Goal: Information Seeking & Learning: Learn about a topic

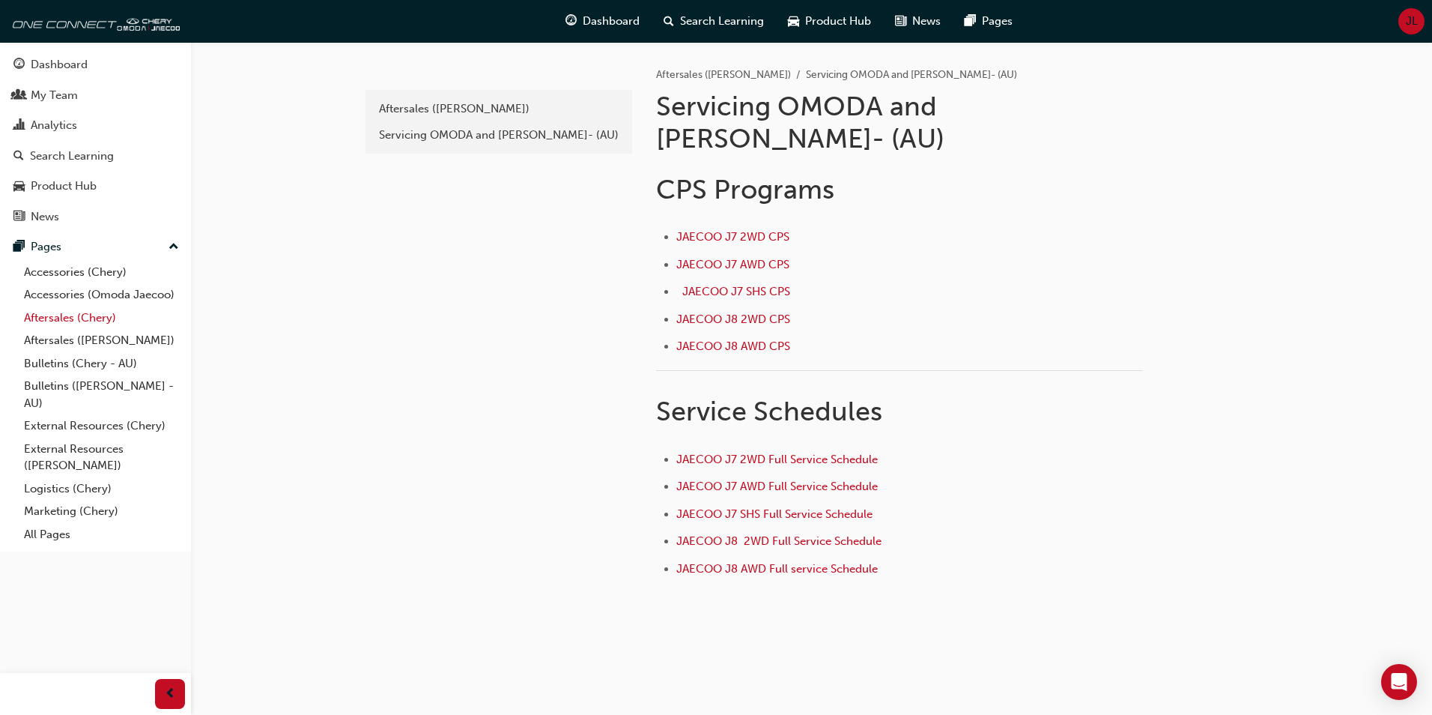
click at [57, 320] on link "Aftersales (Chery)" at bounding box center [101, 317] width 167 height 23
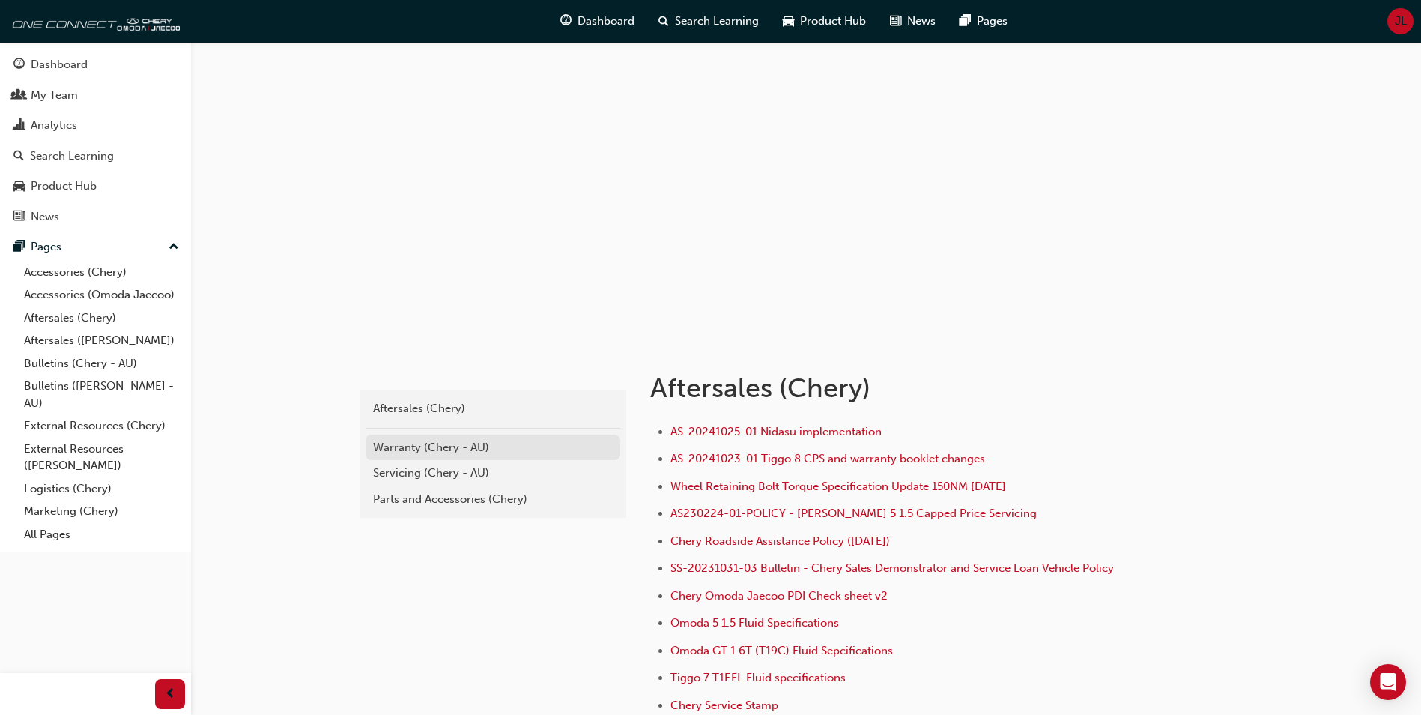
click at [411, 446] on div "Warranty (Chery - AU)" at bounding box center [493, 447] width 240 height 17
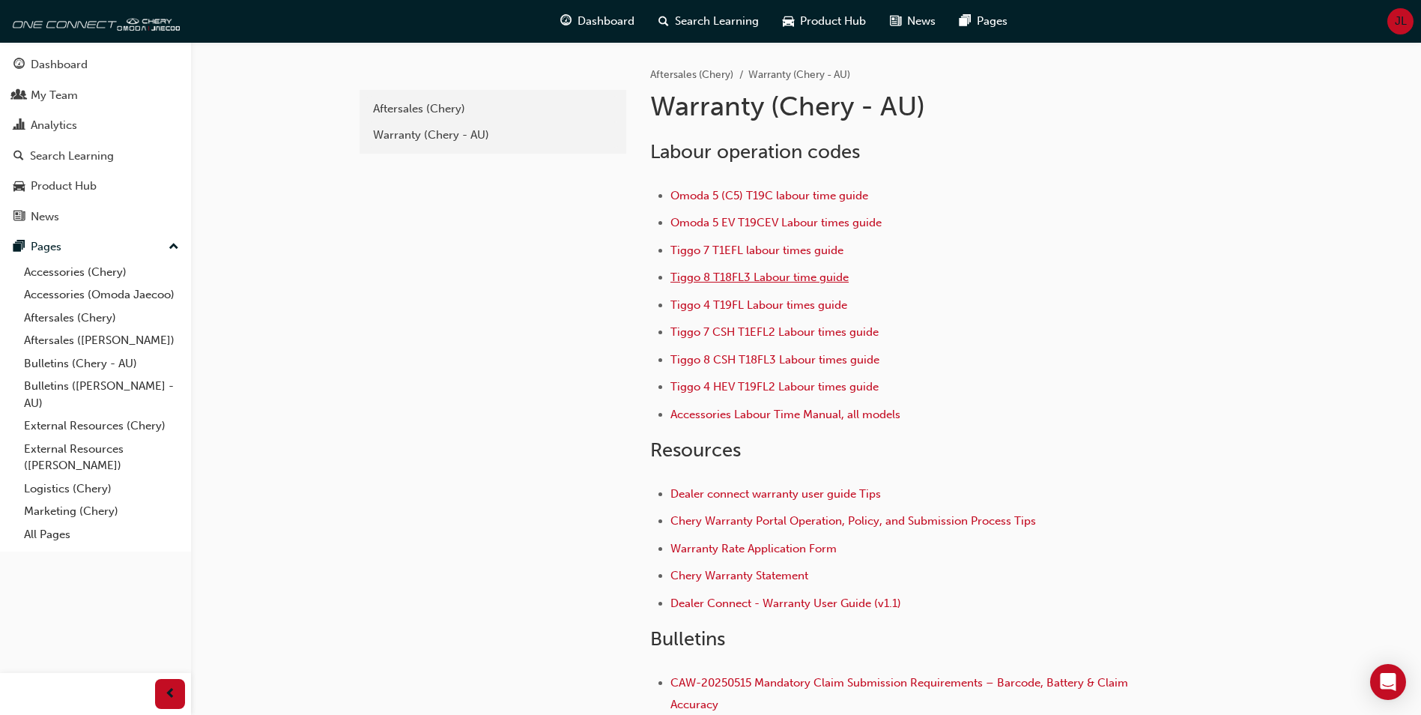
click at [691, 276] on span "Tiggo 8 T18FL3 Labour time guide" at bounding box center [760, 276] width 178 height 13
click at [55, 315] on link "Aftersales (Chery)" at bounding box center [101, 317] width 167 height 23
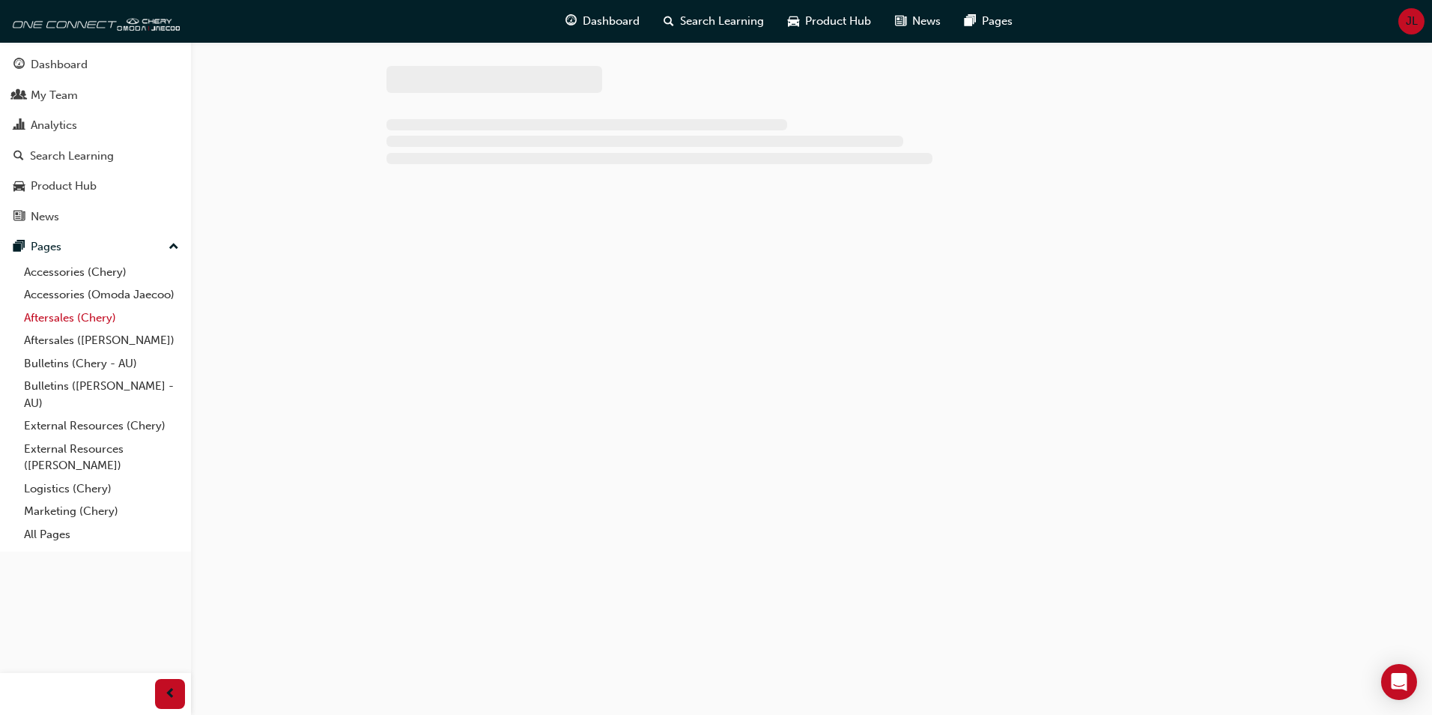
click at [55, 315] on link "Aftersales (Chery)" at bounding box center [101, 317] width 167 height 23
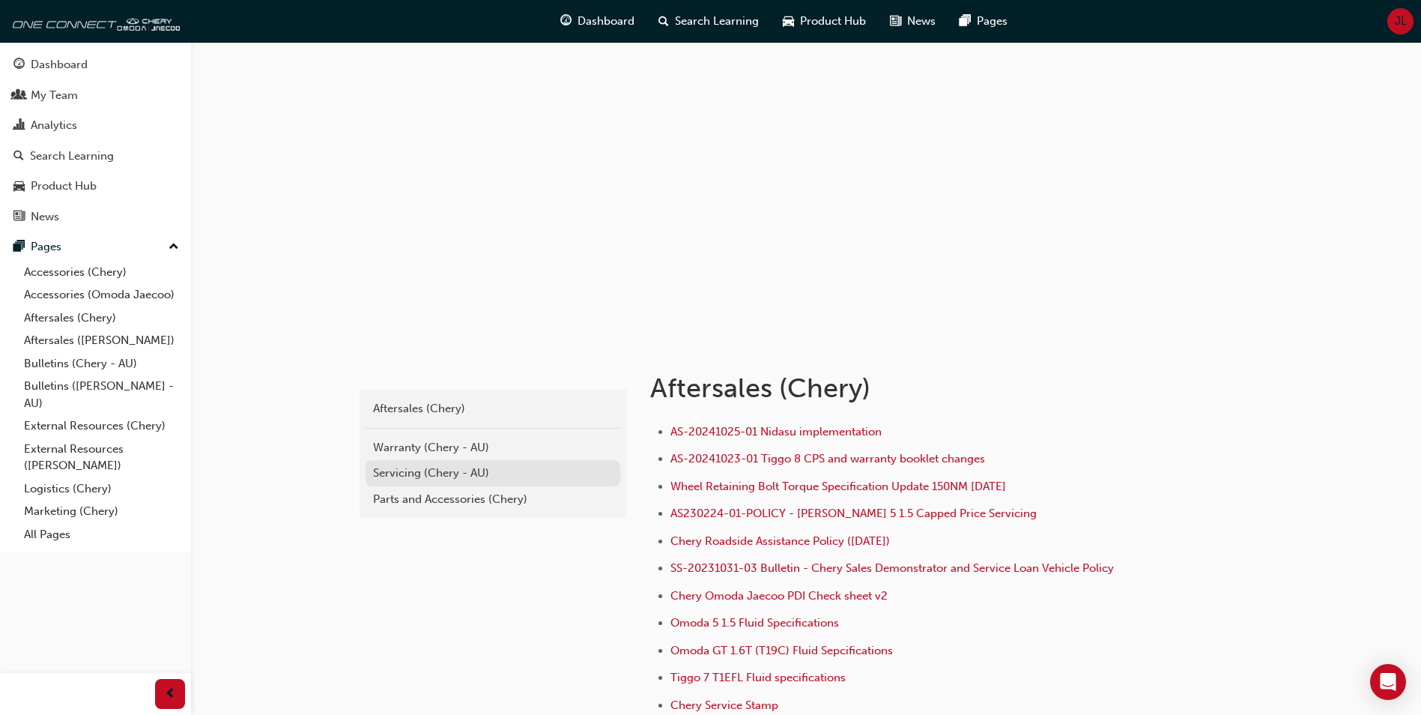
click at [394, 470] on div "Servicing (Chery - AU)" at bounding box center [493, 472] width 240 height 17
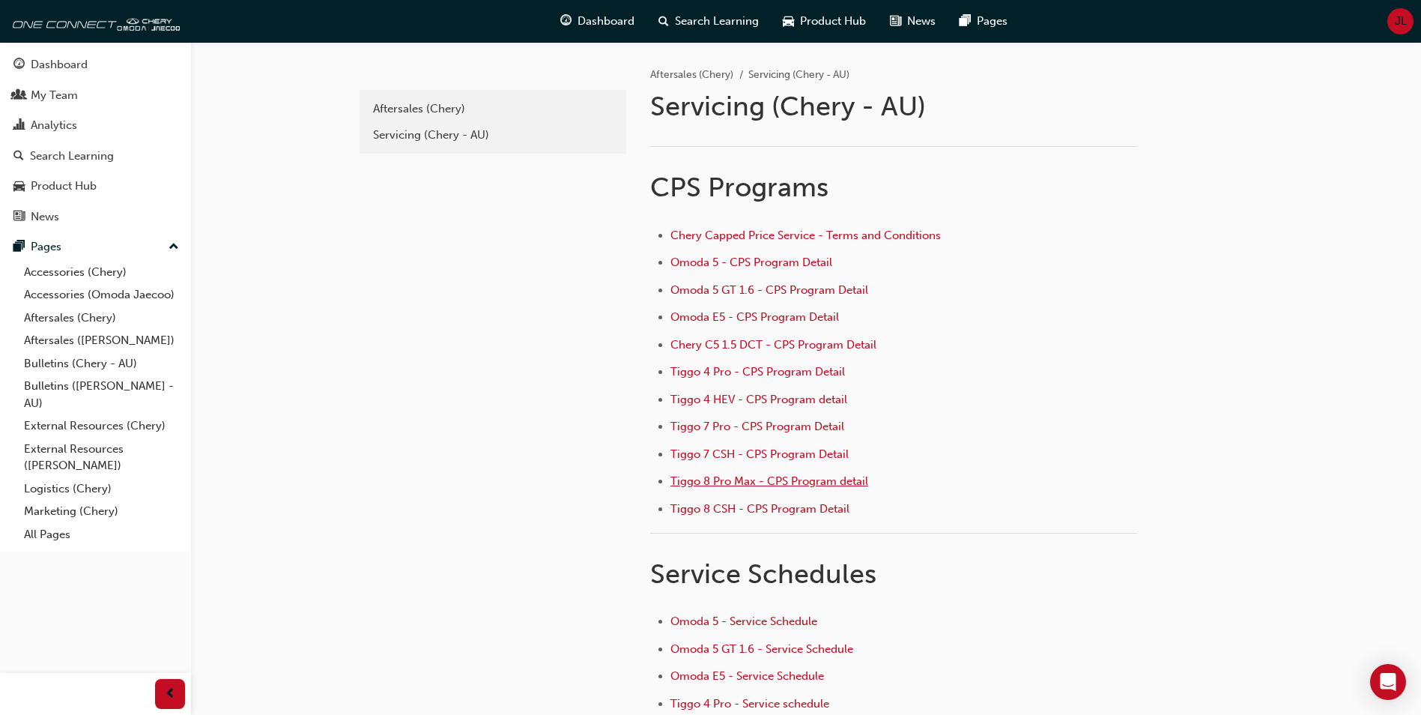
click at [727, 479] on span "Tiggo 8 Pro Max - CPS Program detail" at bounding box center [770, 480] width 198 height 13
click at [387, 129] on div "Servicing (Chery - AU)" at bounding box center [493, 135] width 240 height 17
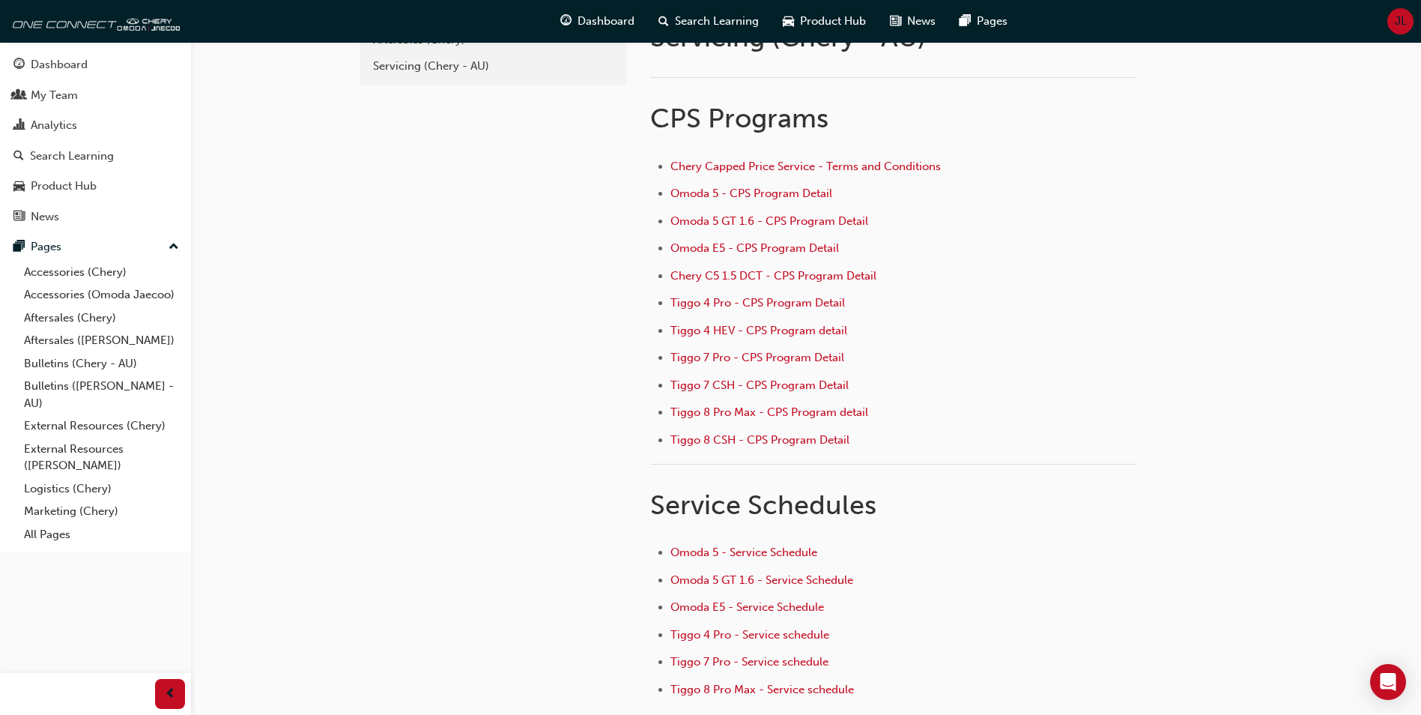
scroll to position [150, 0]
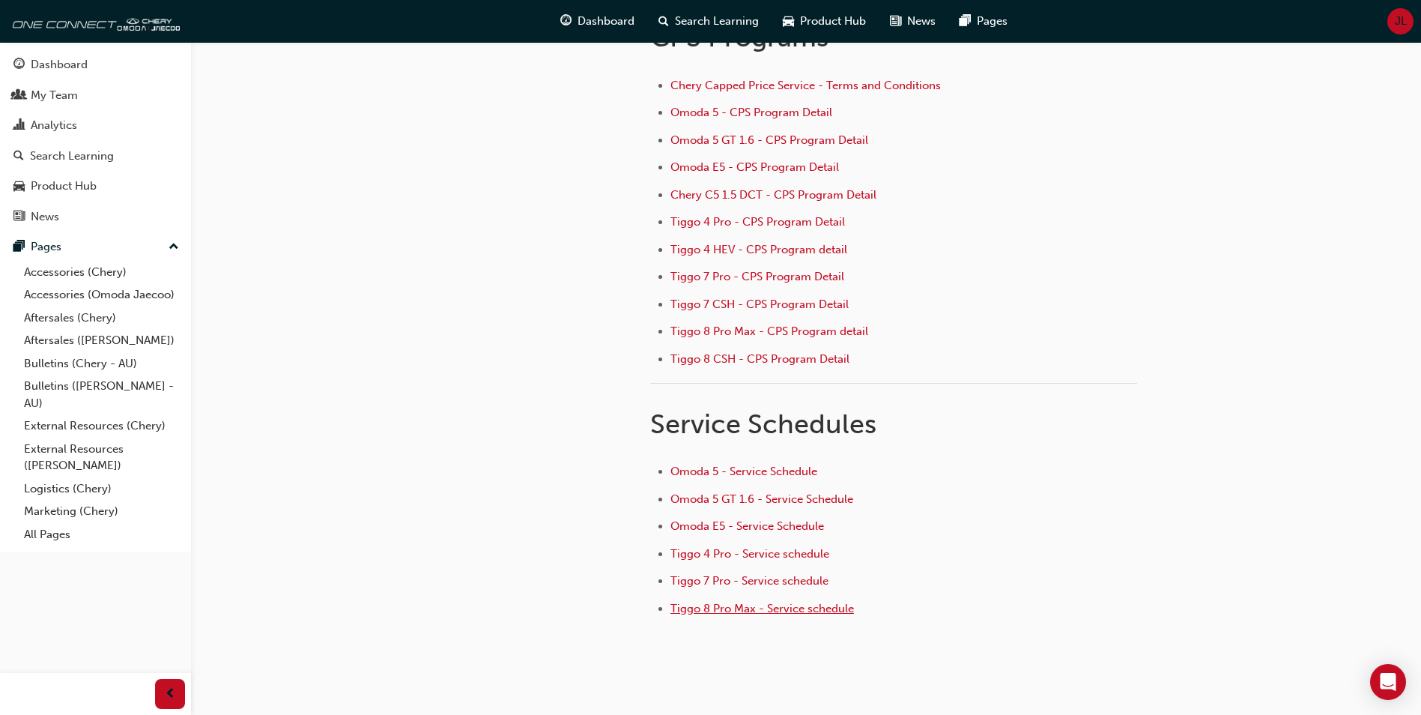
click at [687, 608] on span "Tiggo 8 Pro Max - Service schedule" at bounding box center [763, 608] width 184 height 13
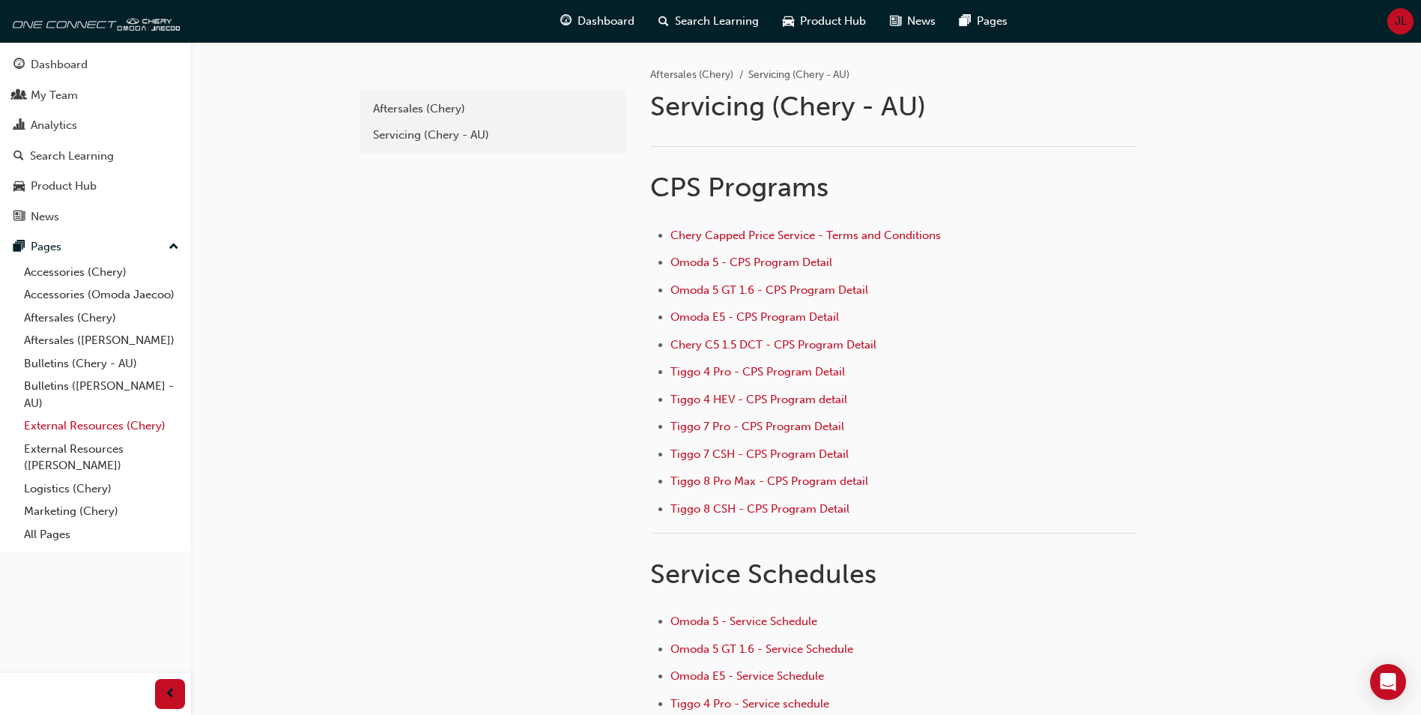
click at [49, 425] on link "External Resources (Chery)" at bounding box center [101, 425] width 167 height 23
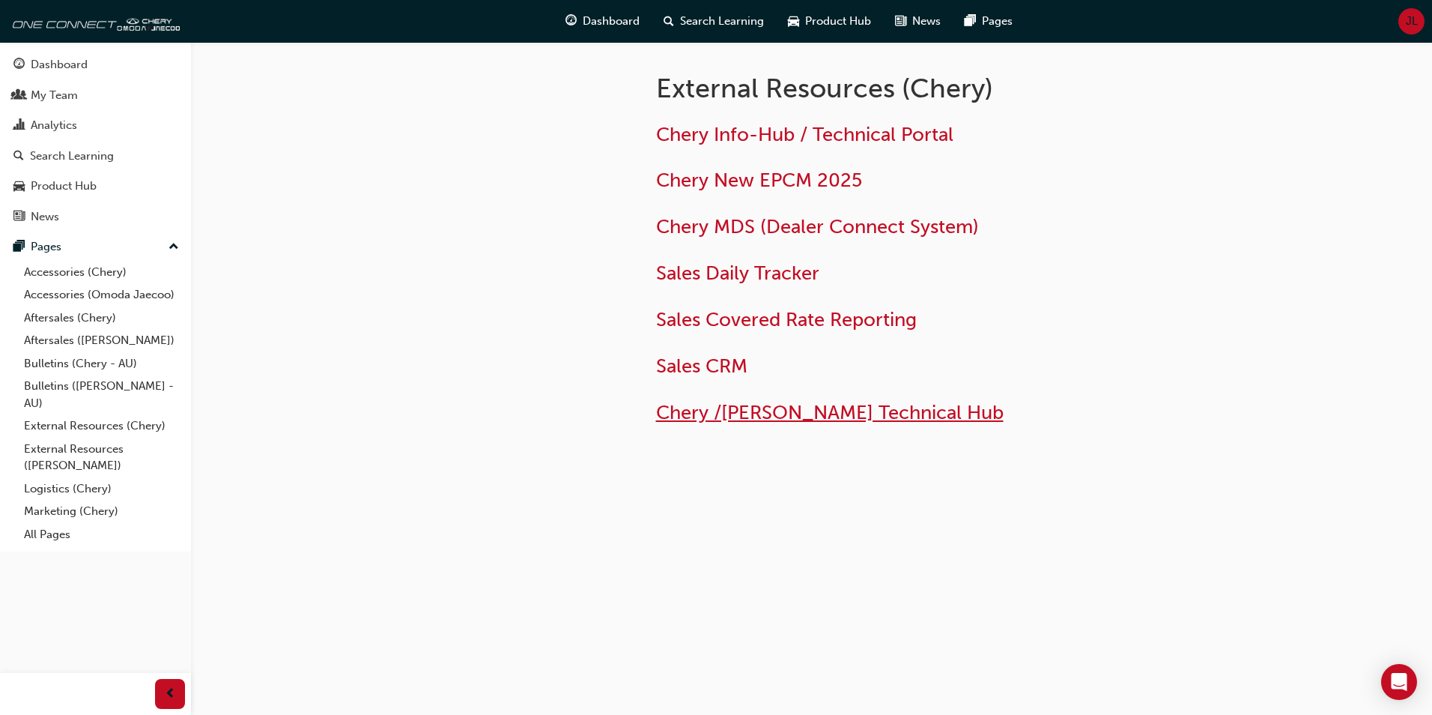
click at [816, 414] on span "Chery /Omoda Jaecoo Technical Hub" at bounding box center [830, 412] width 348 height 23
click at [52, 532] on link "All Pages" at bounding box center [101, 534] width 167 height 23
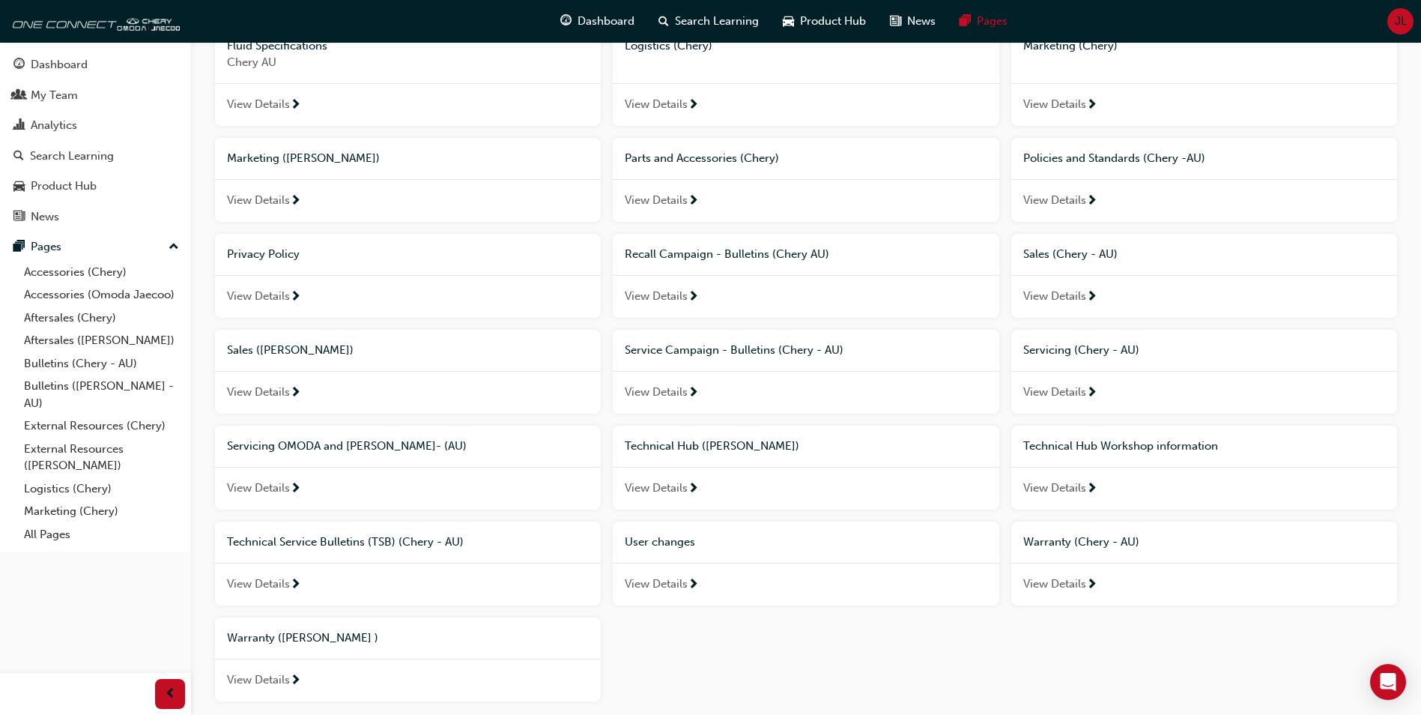
scroll to position [642, 0]
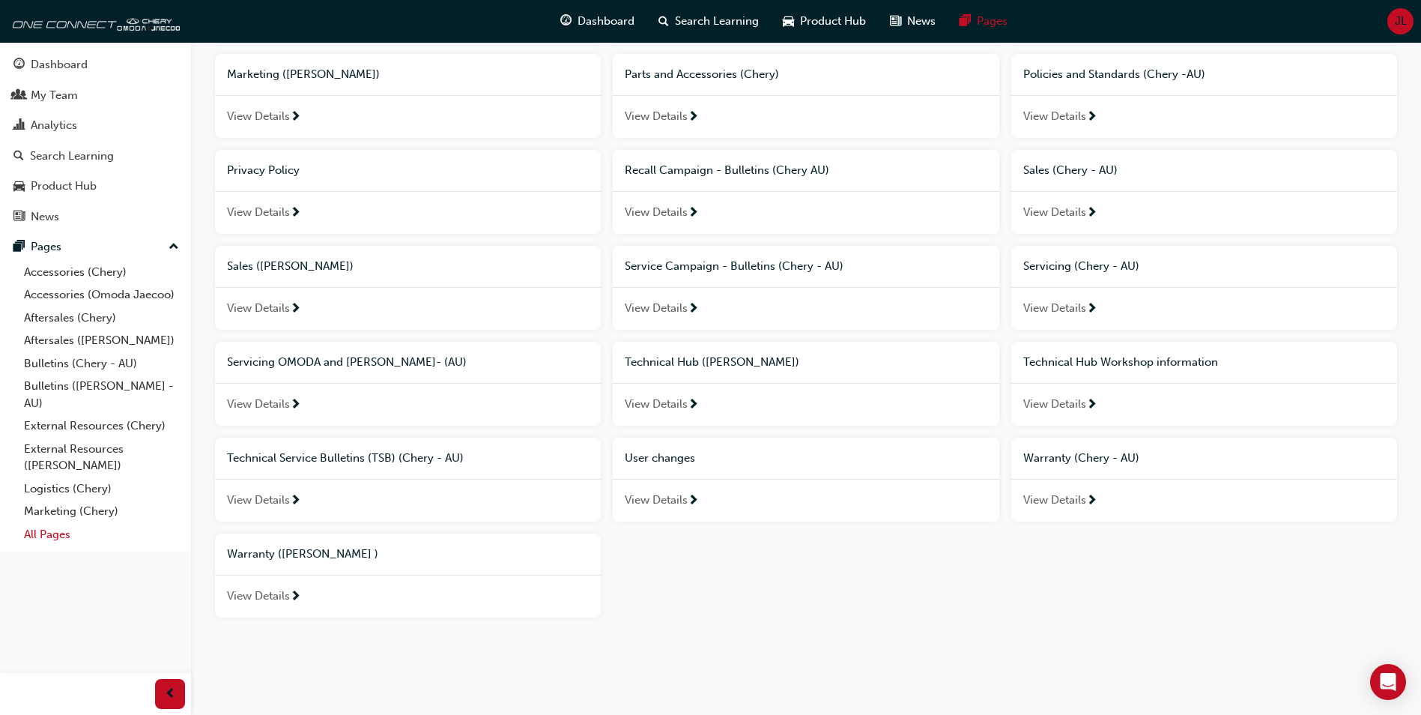
click at [45, 526] on link "All Pages" at bounding box center [101, 534] width 167 height 23
click at [1053, 409] on span "View Details" at bounding box center [1054, 404] width 63 height 17
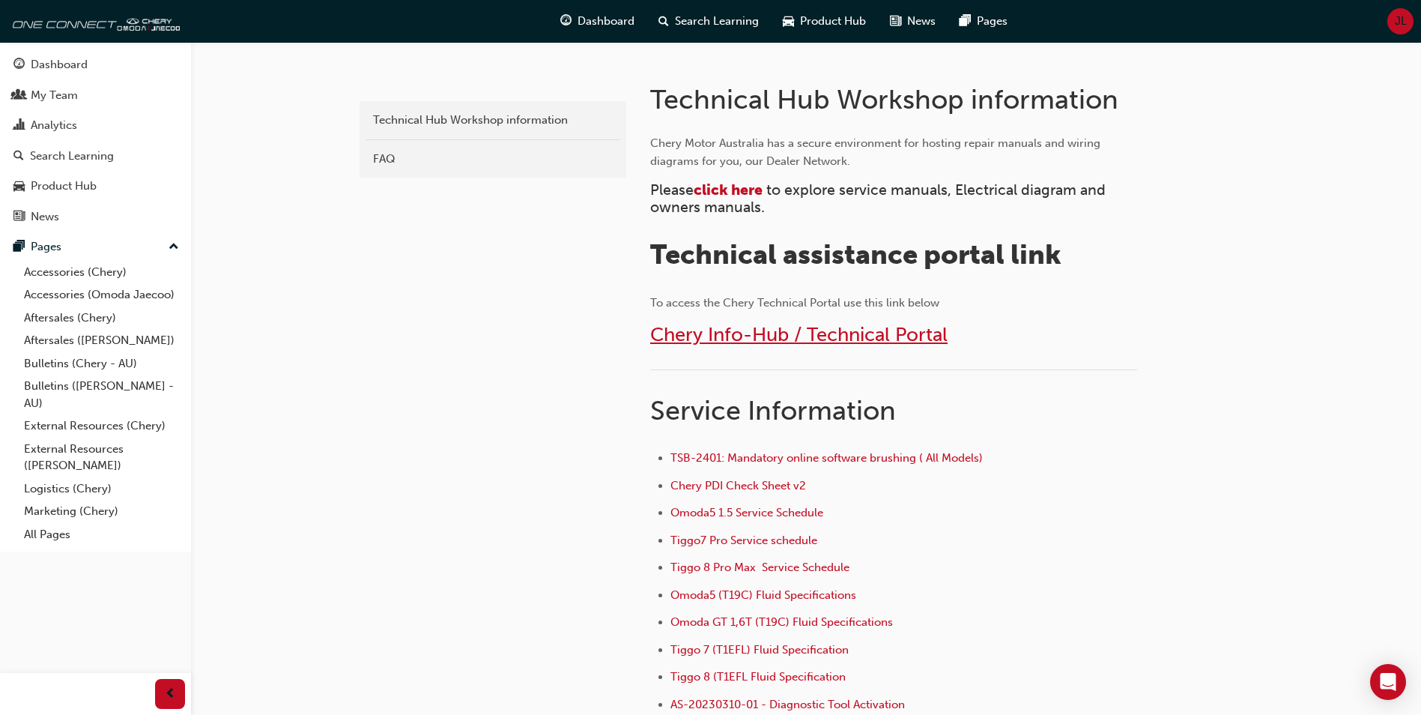
scroll to position [300, 0]
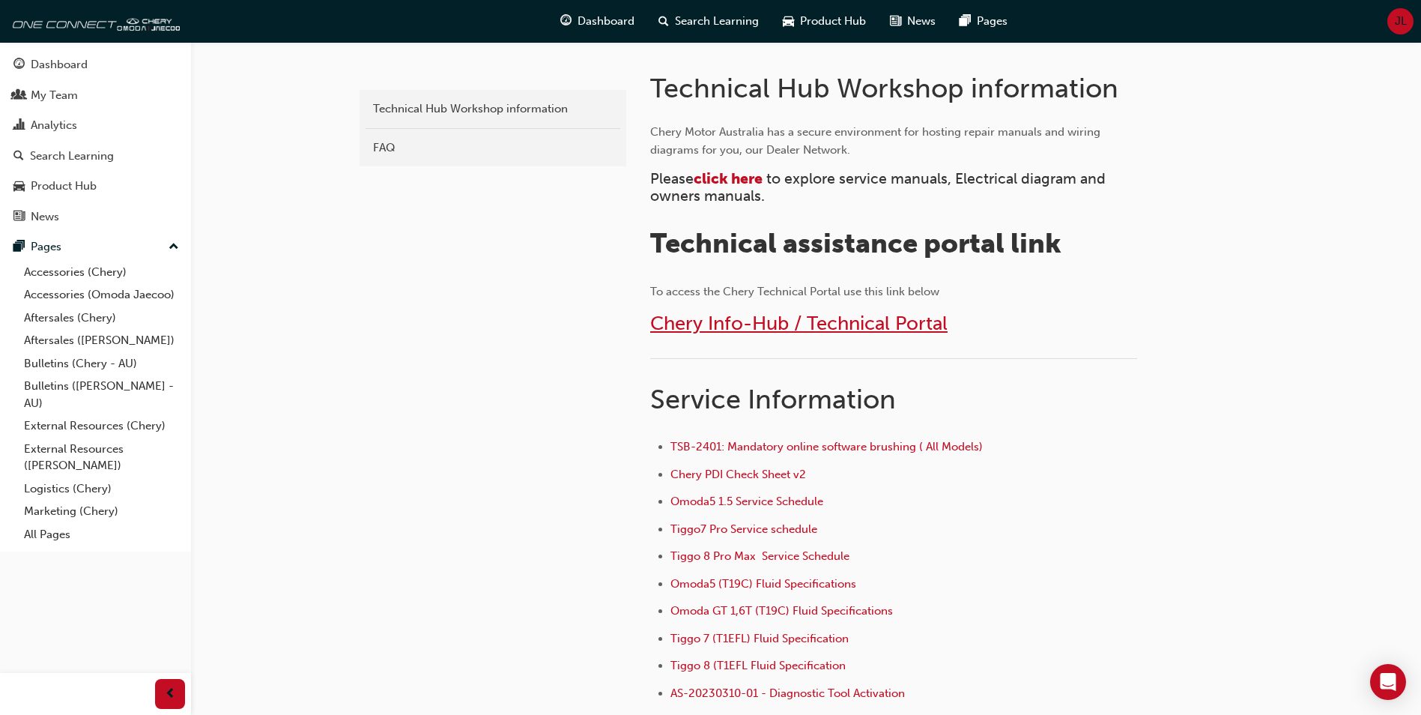
click at [761, 324] on span "Chery Info-Hub / Technical Portal" at bounding box center [798, 323] width 297 height 23
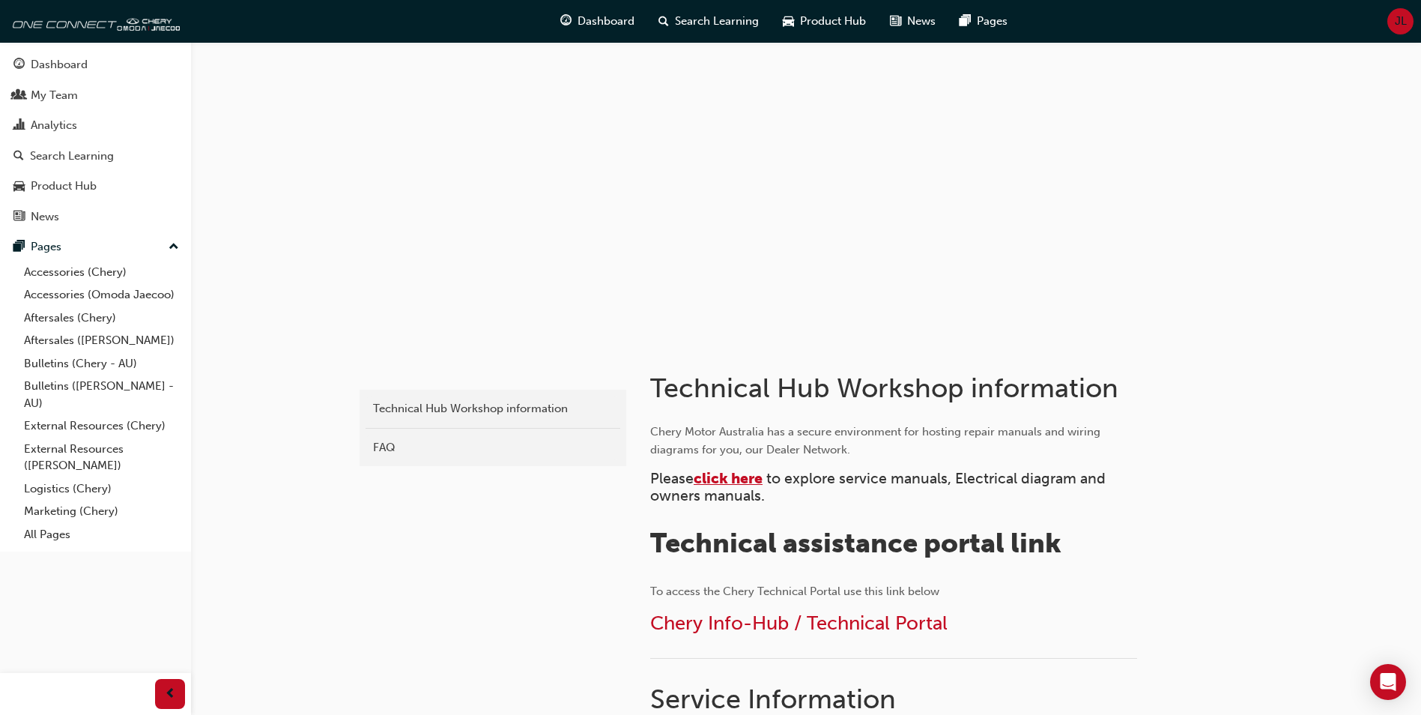
click at [728, 476] on span "click here" at bounding box center [728, 478] width 69 height 17
click at [756, 477] on span "click here" at bounding box center [728, 478] width 69 height 17
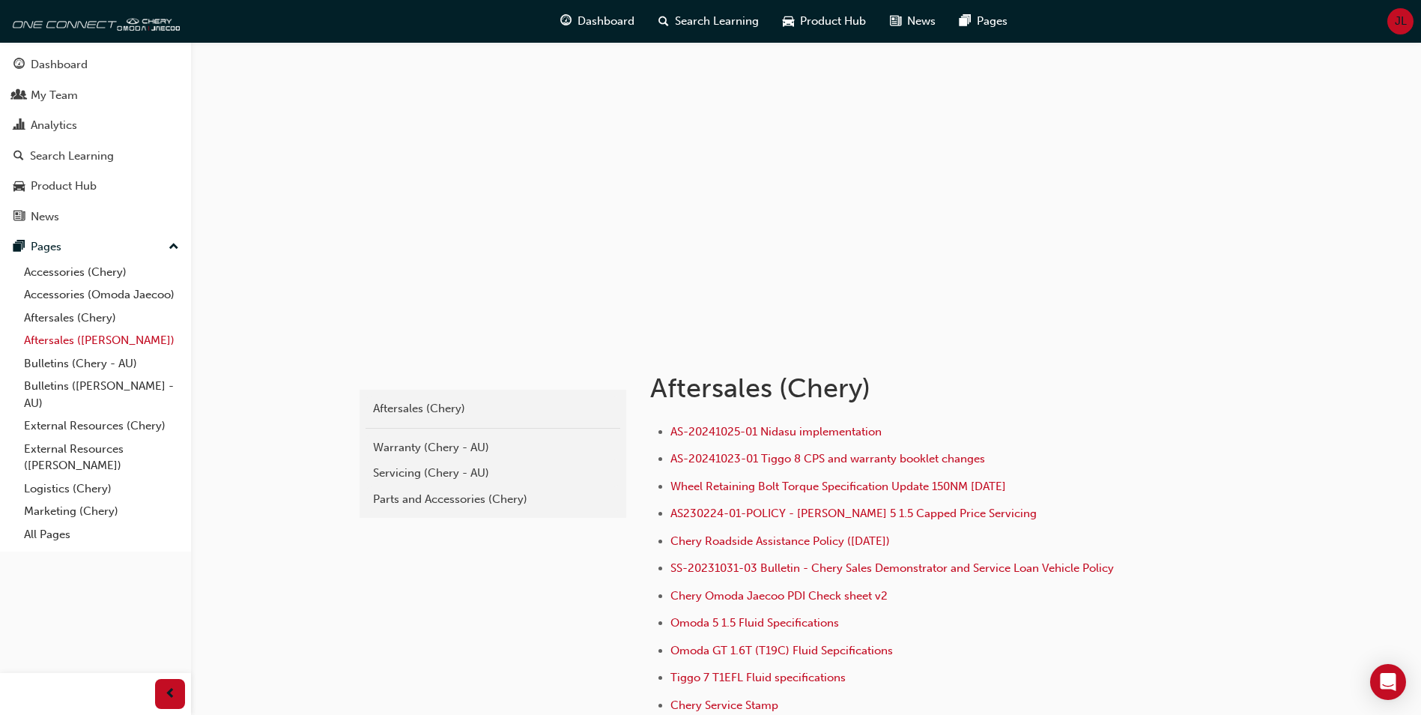
click at [76, 342] on link "Aftersales ([PERSON_NAME])" at bounding box center [101, 340] width 167 height 23
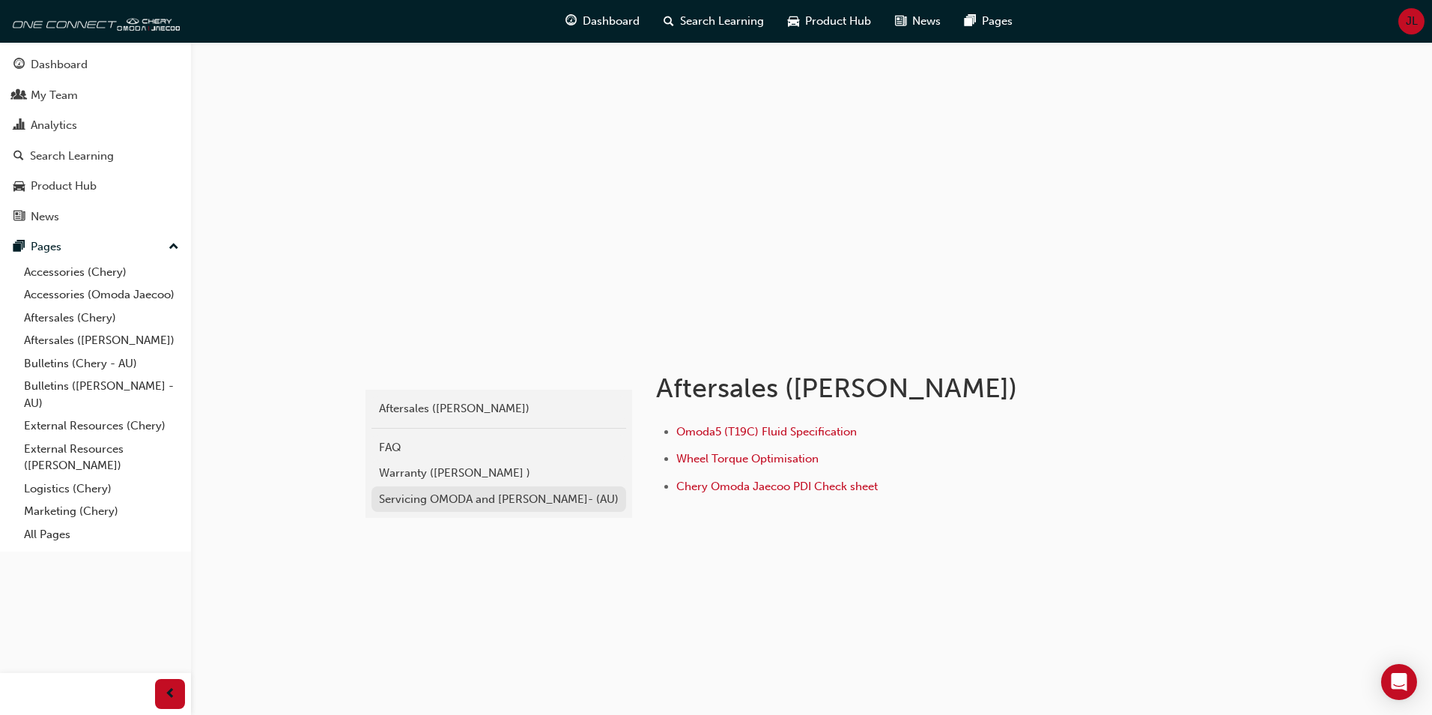
click at [406, 500] on div "Servicing OMODA and [PERSON_NAME]- (AU)" at bounding box center [499, 499] width 240 height 17
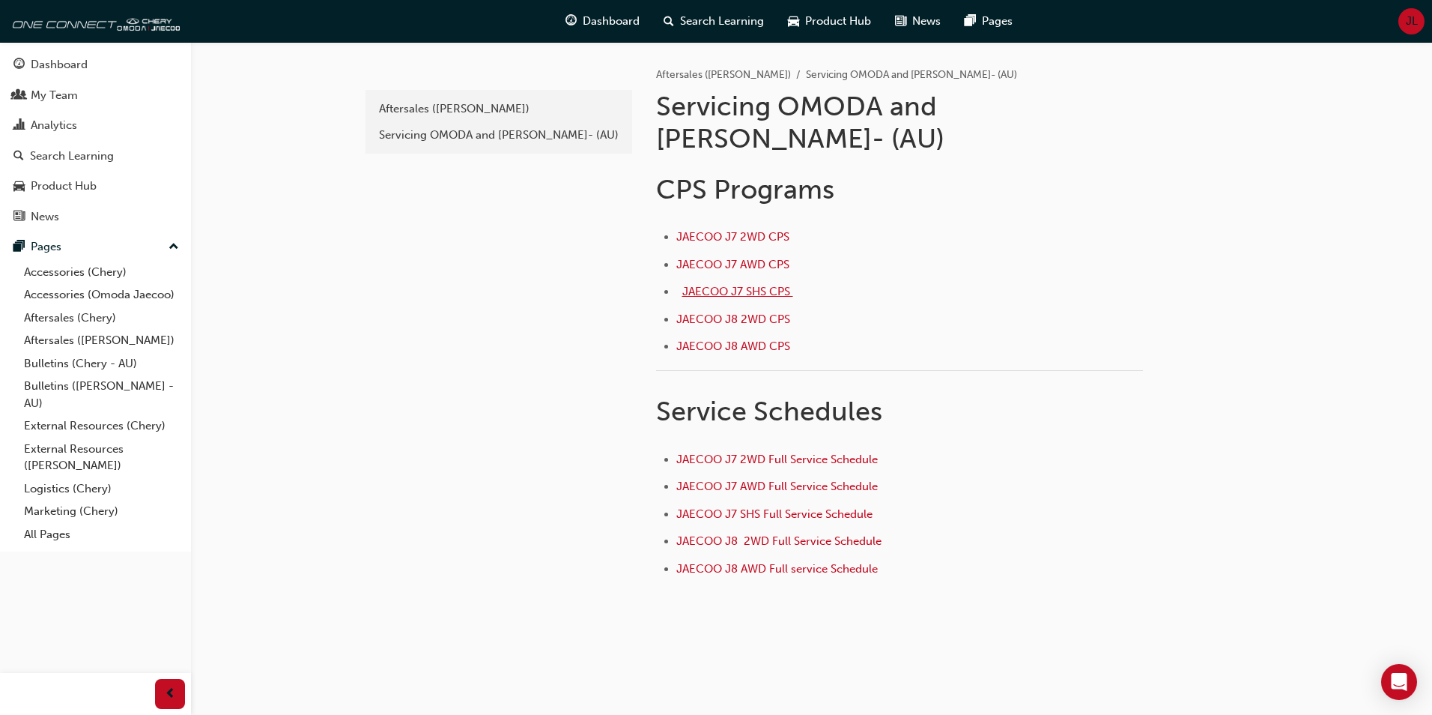
click at [743, 285] on span "JAECOO J7 SHS CPS ﻿" at bounding box center [738, 291] width 111 height 13
